Goal: Task Accomplishment & Management: Use online tool/utility

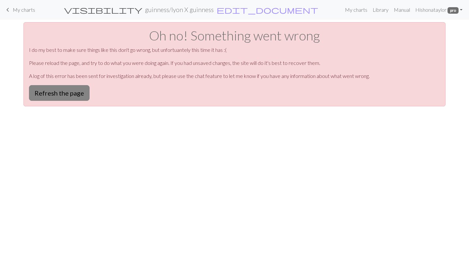
click at [54, 89] on button "Refresh the page" at bounding box center [59, 93] width 61 height 16
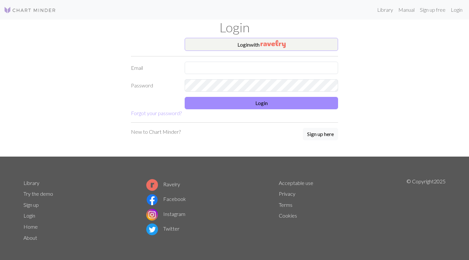
click at [233, 47] on button "Login with" at bounding box center [261, 44] width 153 height 13
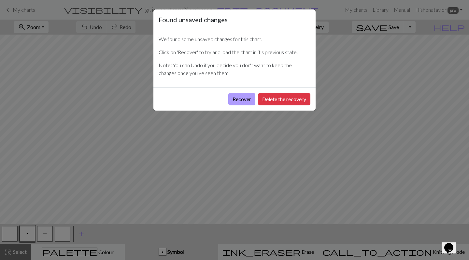
click at [246, 97] on button "Recover" at bounding box center [241, 99] width 27 height 12
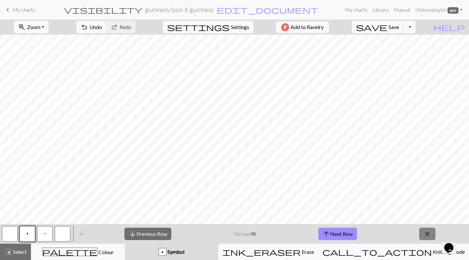
click at [431, 235] on span "close" at bounding box center [427, 233] width 8 height 9
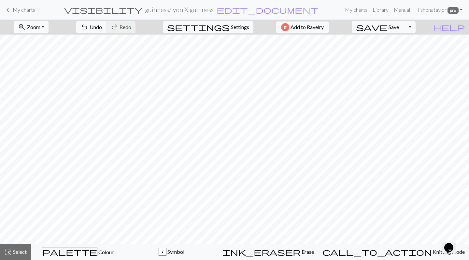
click at [49, 28] on button "zoom_in Zoom Zoom" at bounding box center [31, 27] width 35 height 12
click at [53, 43] on button "Fit all" at bounding box center [39, 41] width 51 height 10
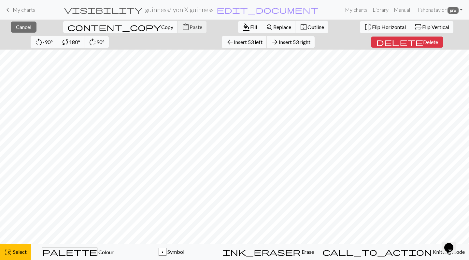
click at [294, 48] on div "close Cancel content_copy Copy content_paste Paste format_color_fill Fill find_…" at bounding box center [234, 140] width 469 height 240
click at [414, 27] on span "flip" at bounding box center [418, 27] width 9 height 8
click at [19, 24] on span "Cancel" at bounding box center [23, 27] width 15 height 6
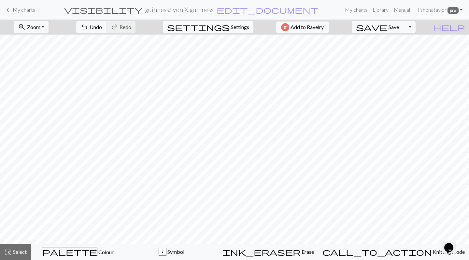
click at [238, 26] on span "Settings" at bounding box center [240, 27] width 18 height 8
select select "flat"
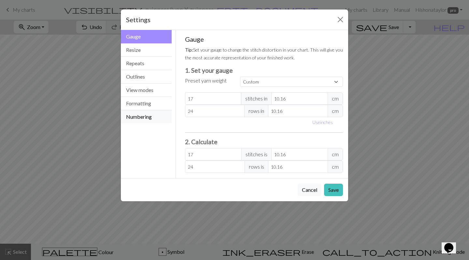
click at [147, 115] on button "Numbering" at bounding box center [146, 116] width 51 height 13
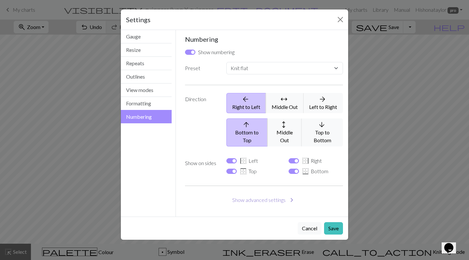
click at [285, 193] on button "Show advanced settings chevron_right" at bounding box center [264, 199] width 158 height 12
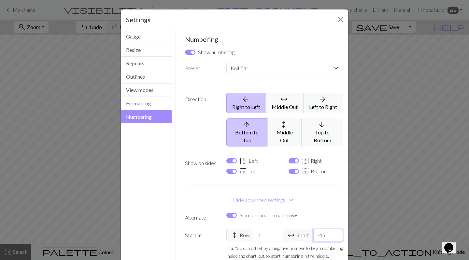
click at [323, 229] on input "-45" at bounding box center [328, 235] width 30 height 12
select select
type input "-1"
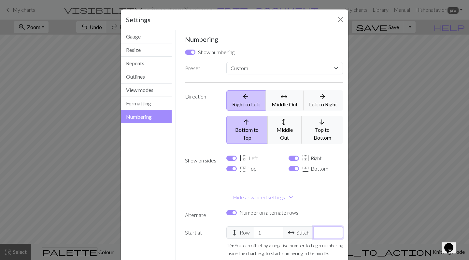
type input "1"
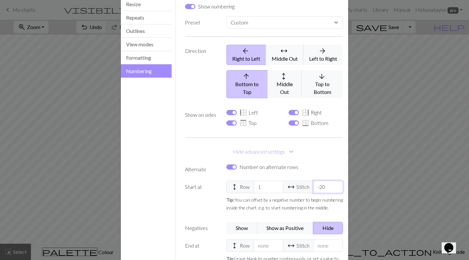
type input "-21"
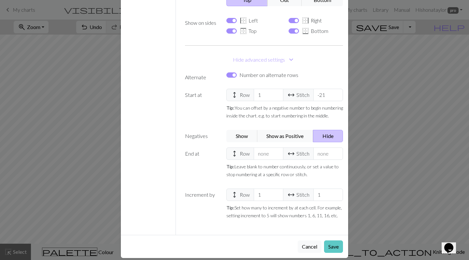
scroll to position [137, 0]
click at [339, 240] on button "Save" at bounding box center [333, 246] width 19 height 12
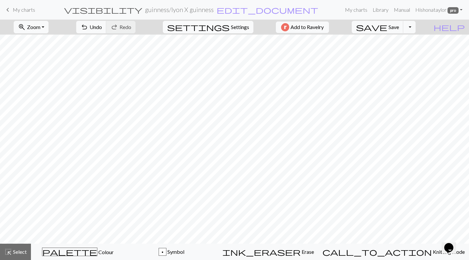
click at [245, 24] on span "Settings" at bounding box center [240, 27] width 18 height 8
select select "flat"
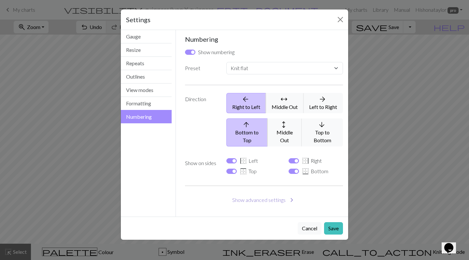
click at [286, 193] on button "Show advanced settings chevron_right" at bounding box center [264, 199] width 158 height 12
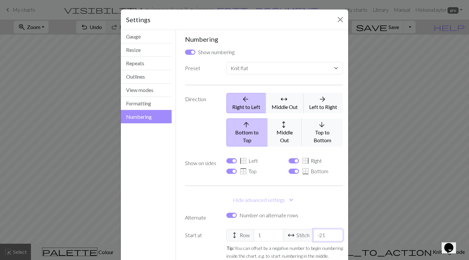
click at [323, 229] on input "-21" at bounding box center [328, 235] width 30 height 12
select select
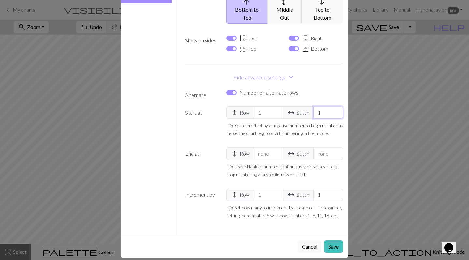
scroll to position [120, 0]
type input "1"
click at [324, 217] on div "Gauge Tip: Set your gauge to change the stitch distortion in your chart. This w…" at bounding box center [264, 72] width 169 height 324
click at [329, 240] on button "Save" at bounding box center [333, 246] width 19 height 12
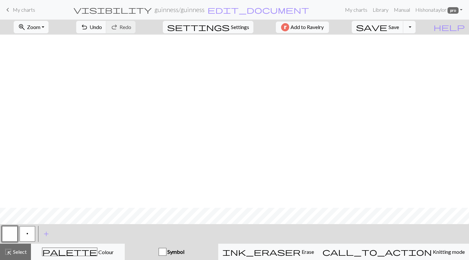
scroll to position [173, 0]
